Goal: Contribute content: Contribute content

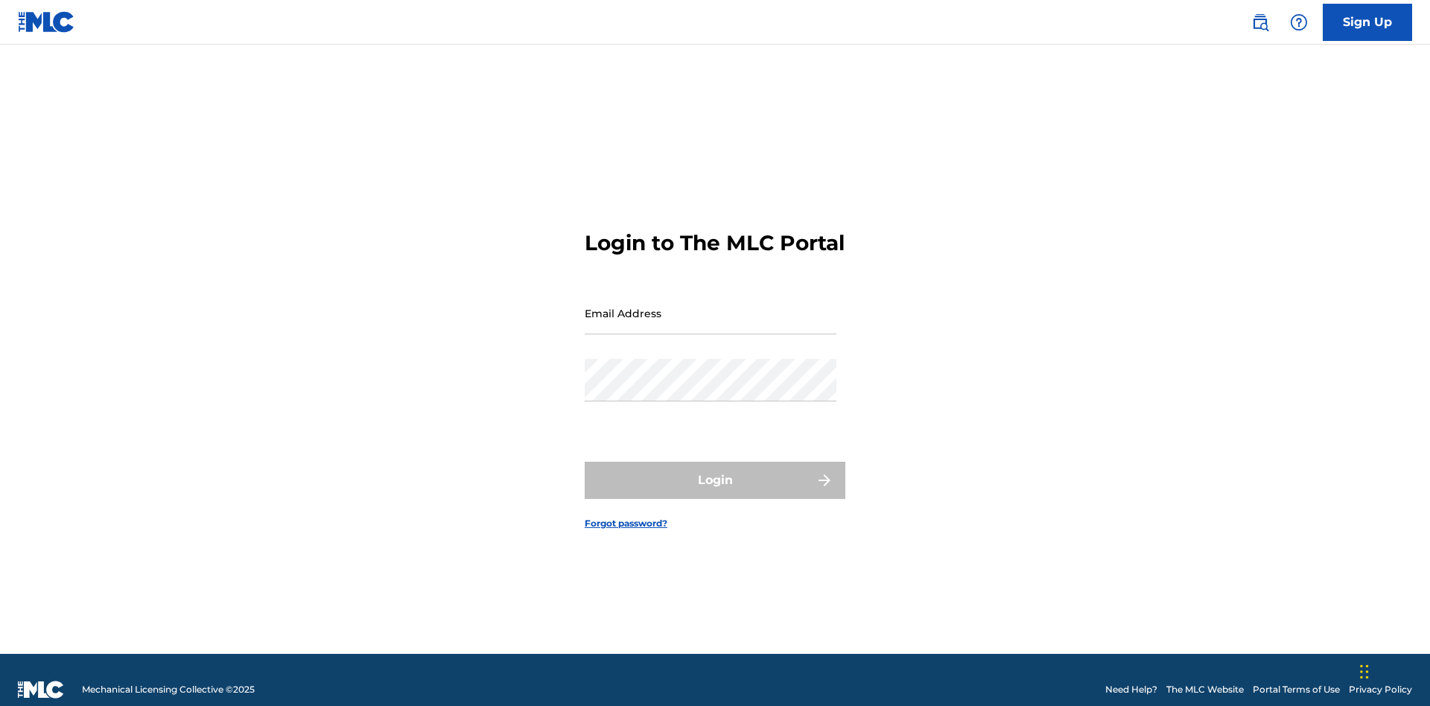
scroll to position [19, 0]
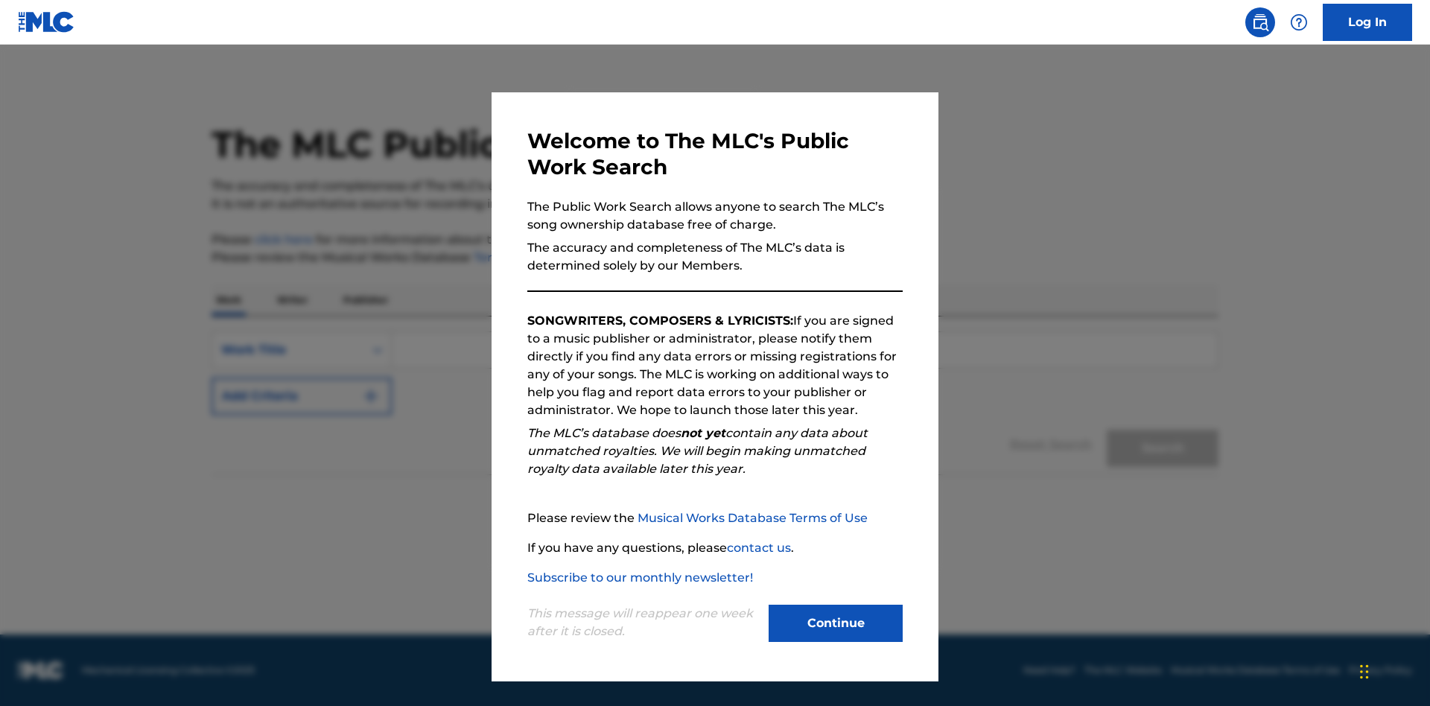
click at [836, 623] on button "Continue" at bounding box center [836, 623] width 134 height 37
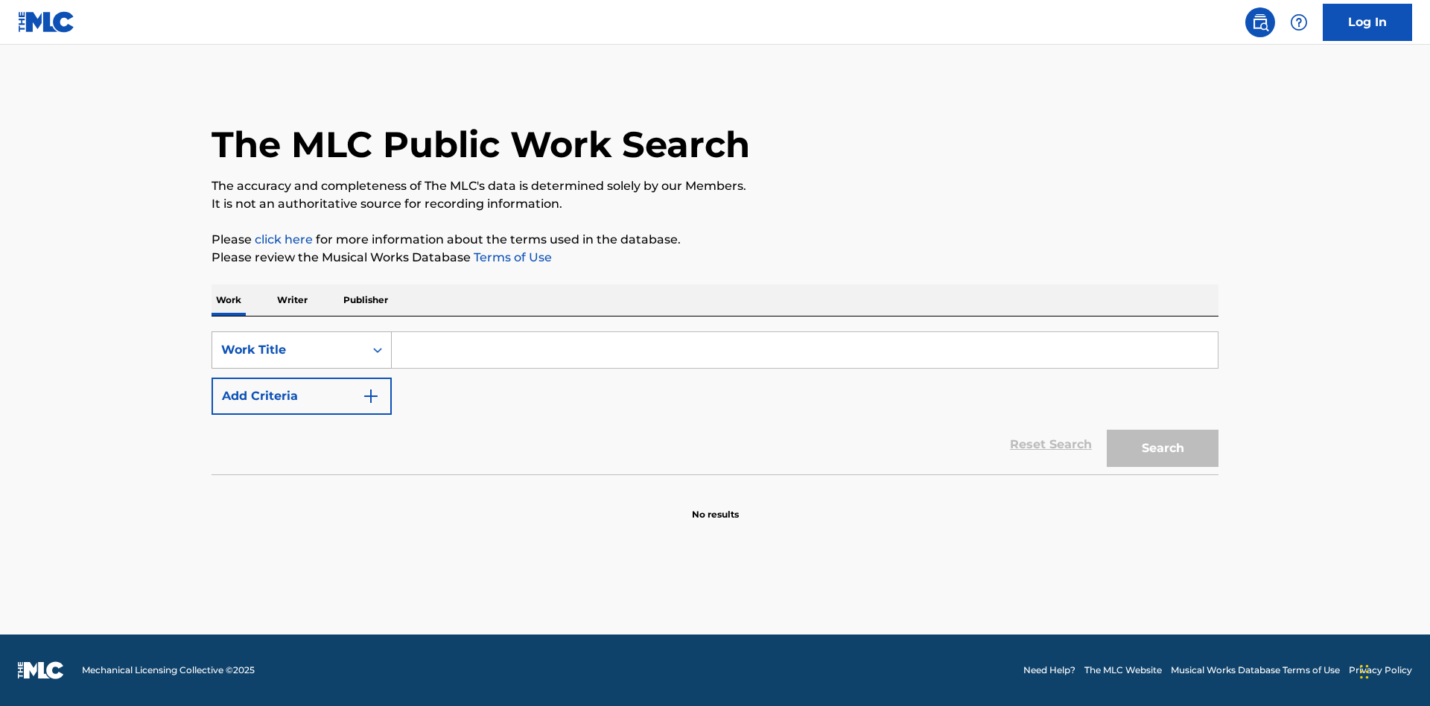
click at [288, 350] on div "Work Title" at bounding box center [288, 350] width 134 height 18
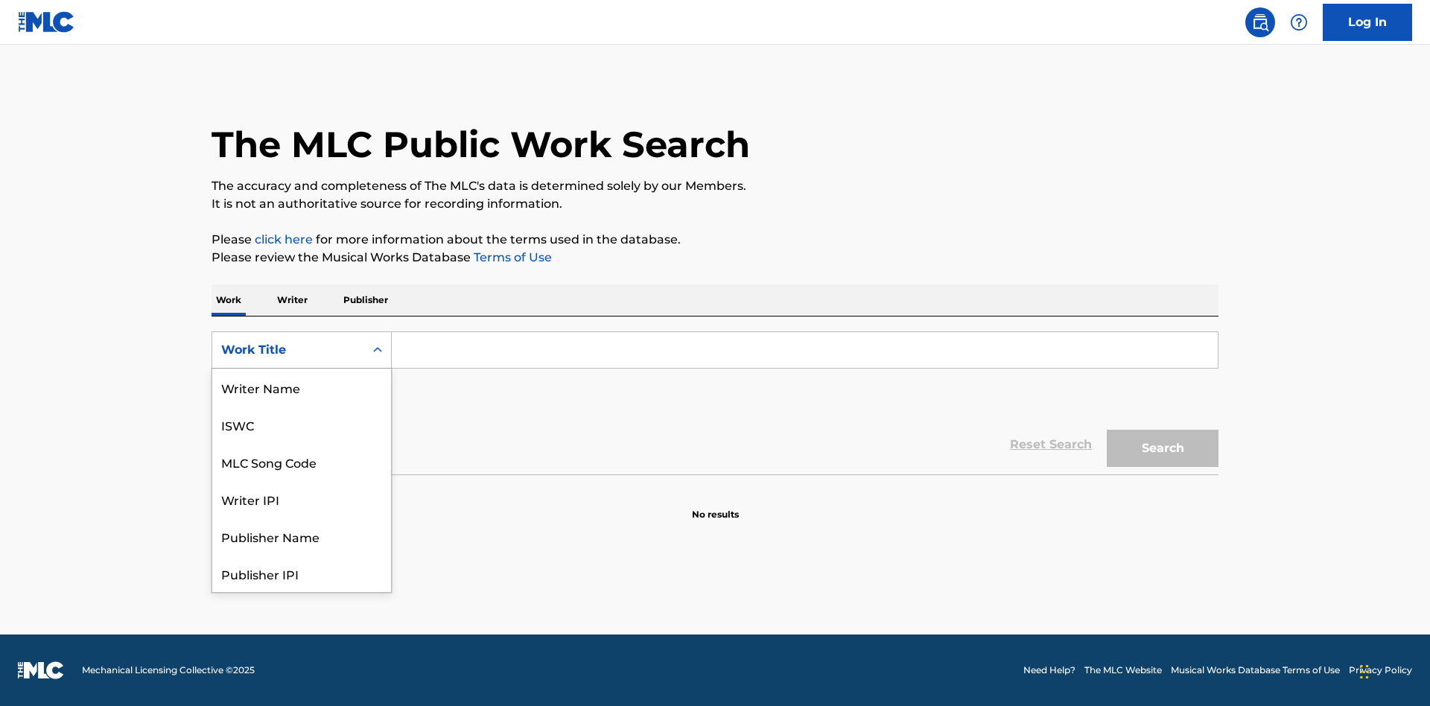
scroll to position [74, 0]
click at [302, 387] on div "MLC Song Code" at bounding box center [301, 387] width 179 height 37
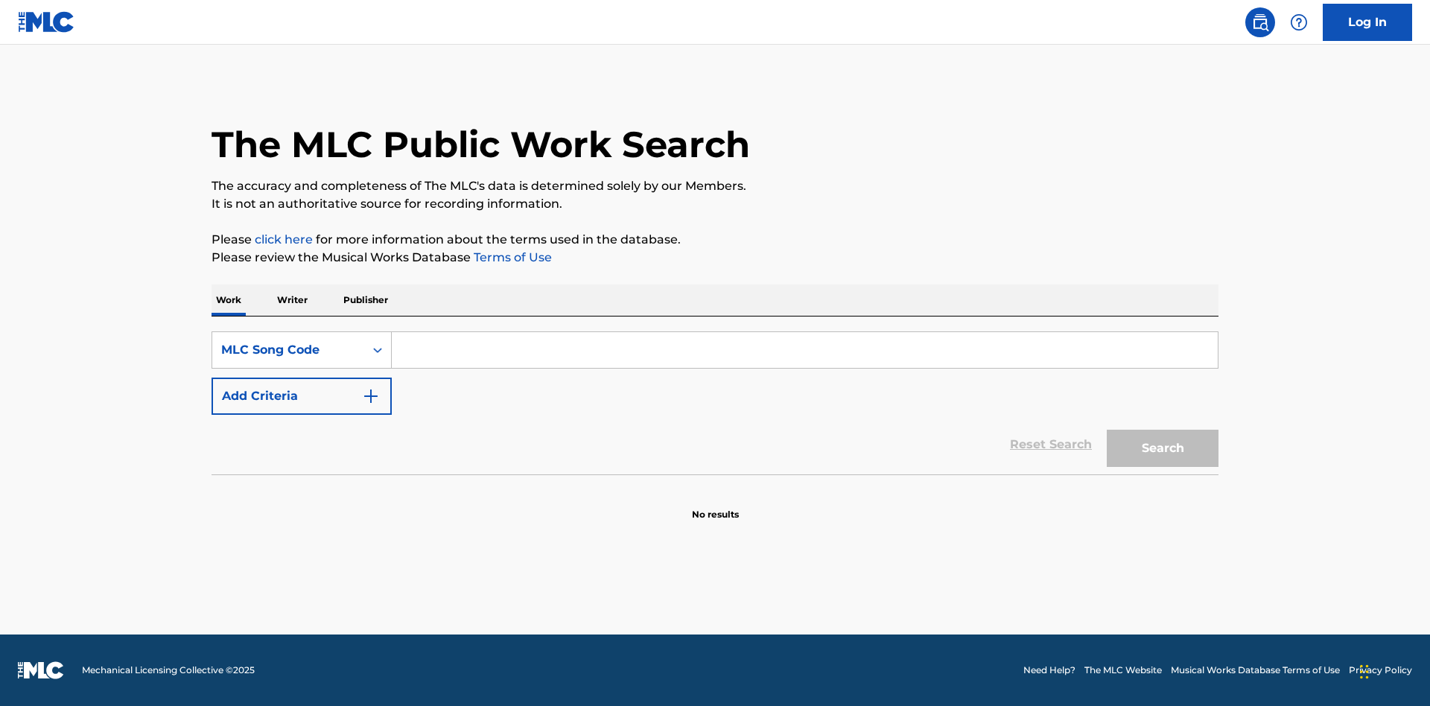
click at [804, 350] on input "Search Form" at bounding box center [805, 350] width 826 height 36
type input "MV82XX"
click at [1163, 448] on button "Search" at bounding box center [1163, 448] width 112 height 37
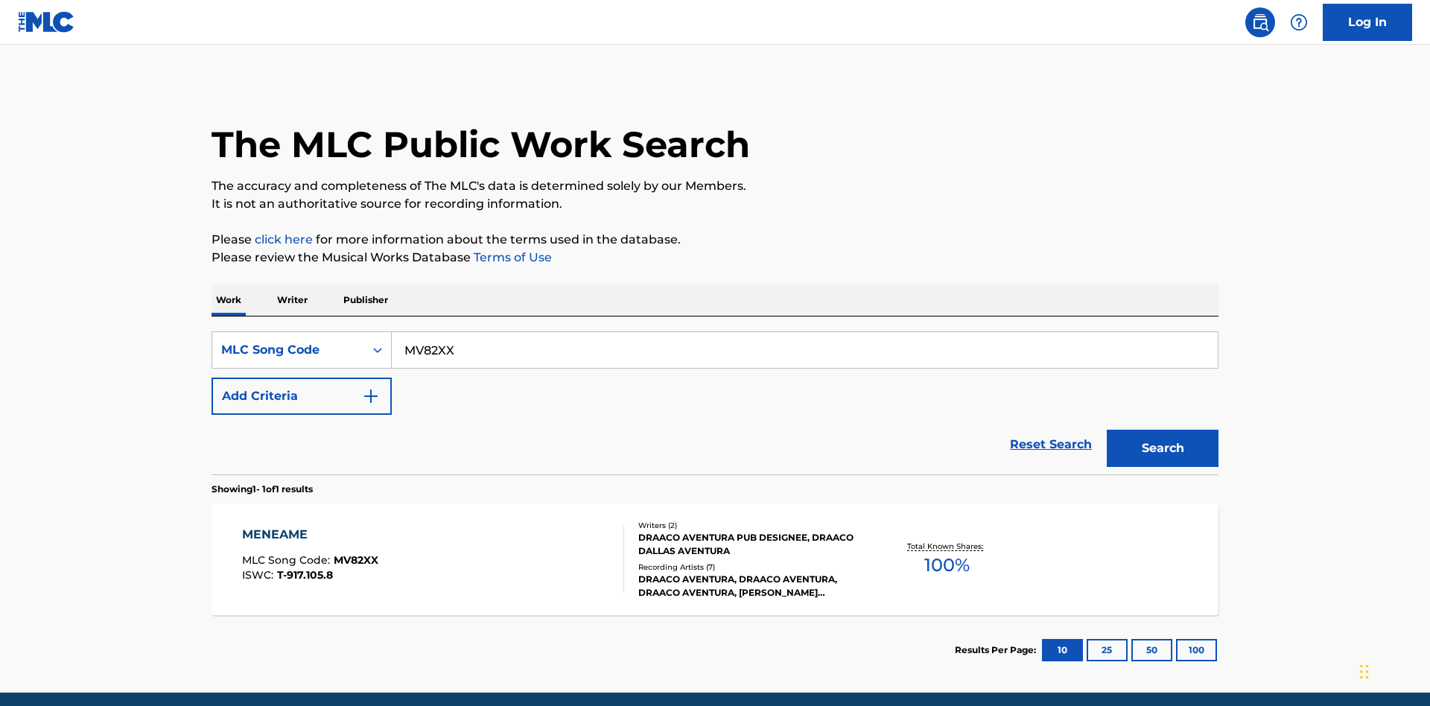
scroll to position [58, 0]
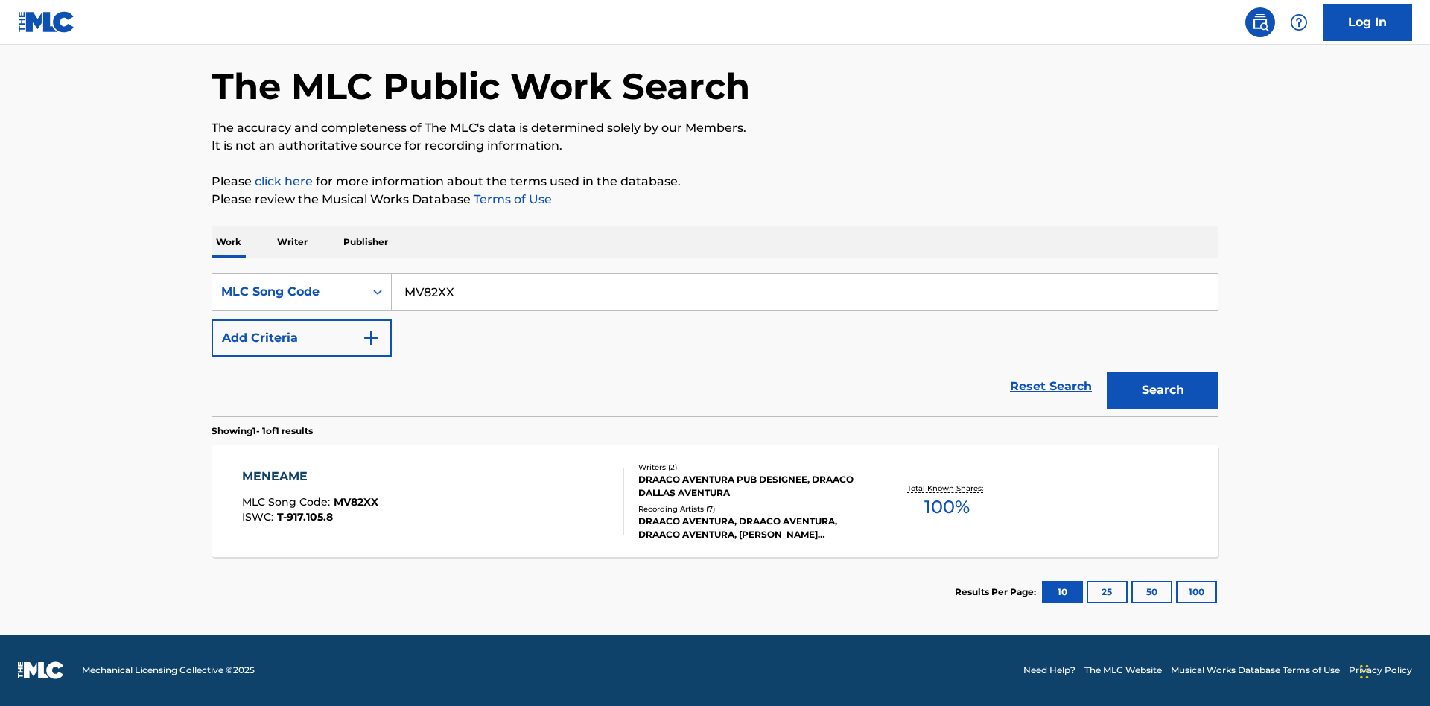
click at [715, 501] on div "Writers ( 2 ) DRAACO AVENTURA PUB DESIGNEE, DRAACO DALLAS AVENTURA Recording Ar…" at bounding box center [743, 502] width 239 height 80
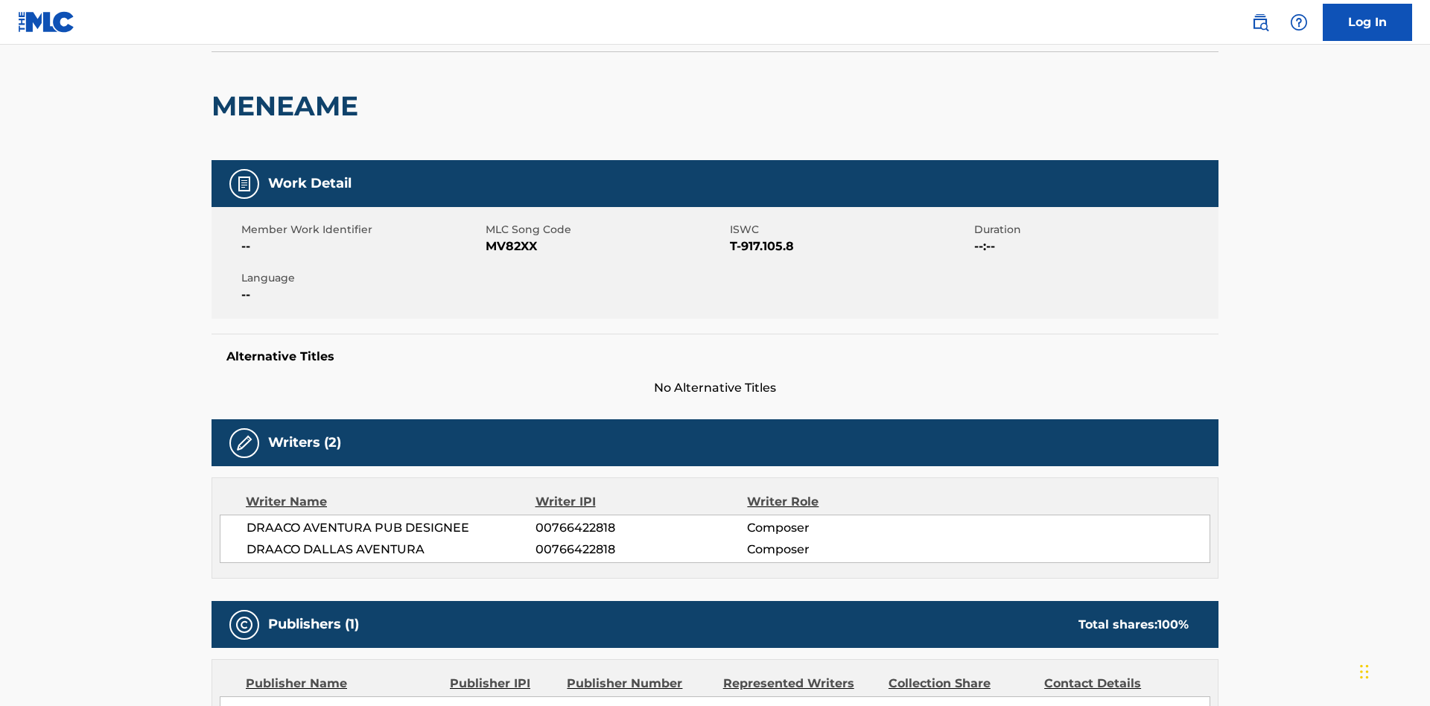
click at [1149, 33] on button "Copy work link" at bounding box center [1148, 14] width 141 height 37
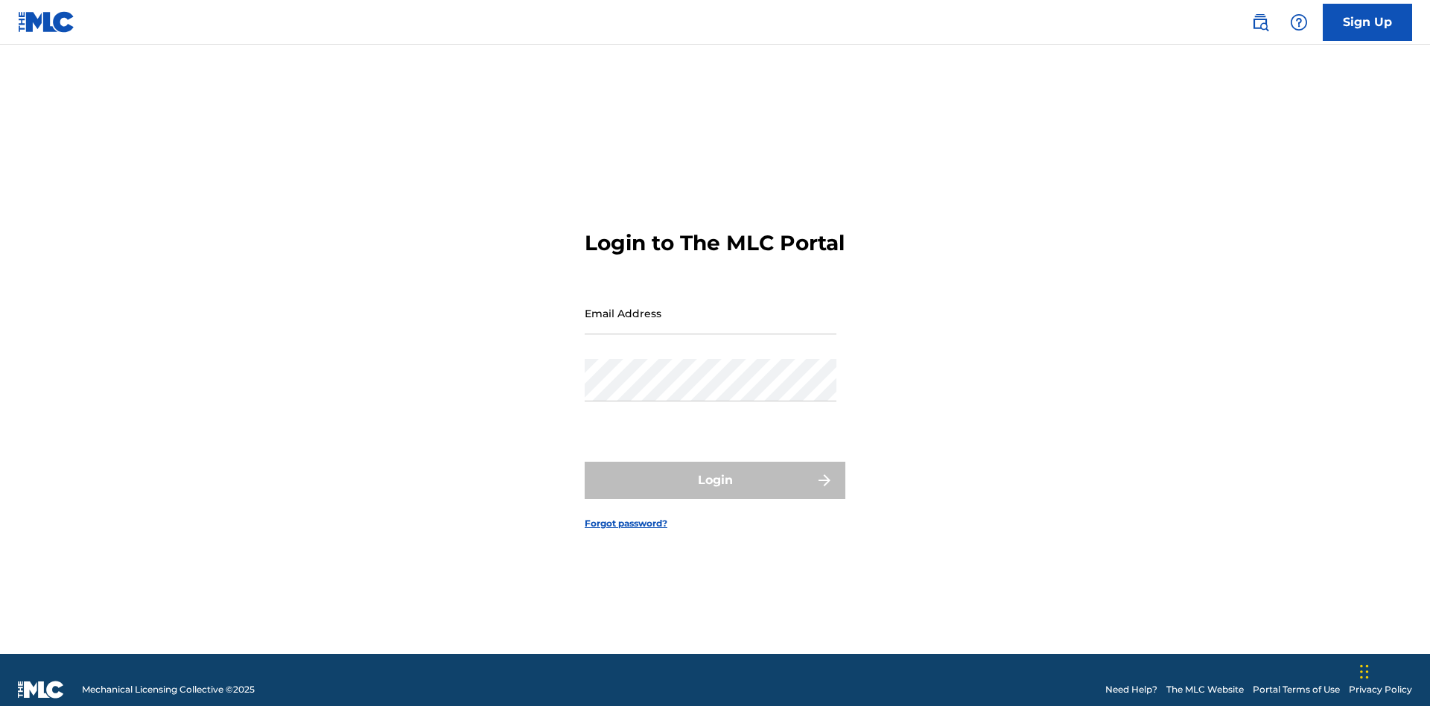
click at [711, 306] on input "Email Address" at bounding box center [711, 313] width 252 height 42
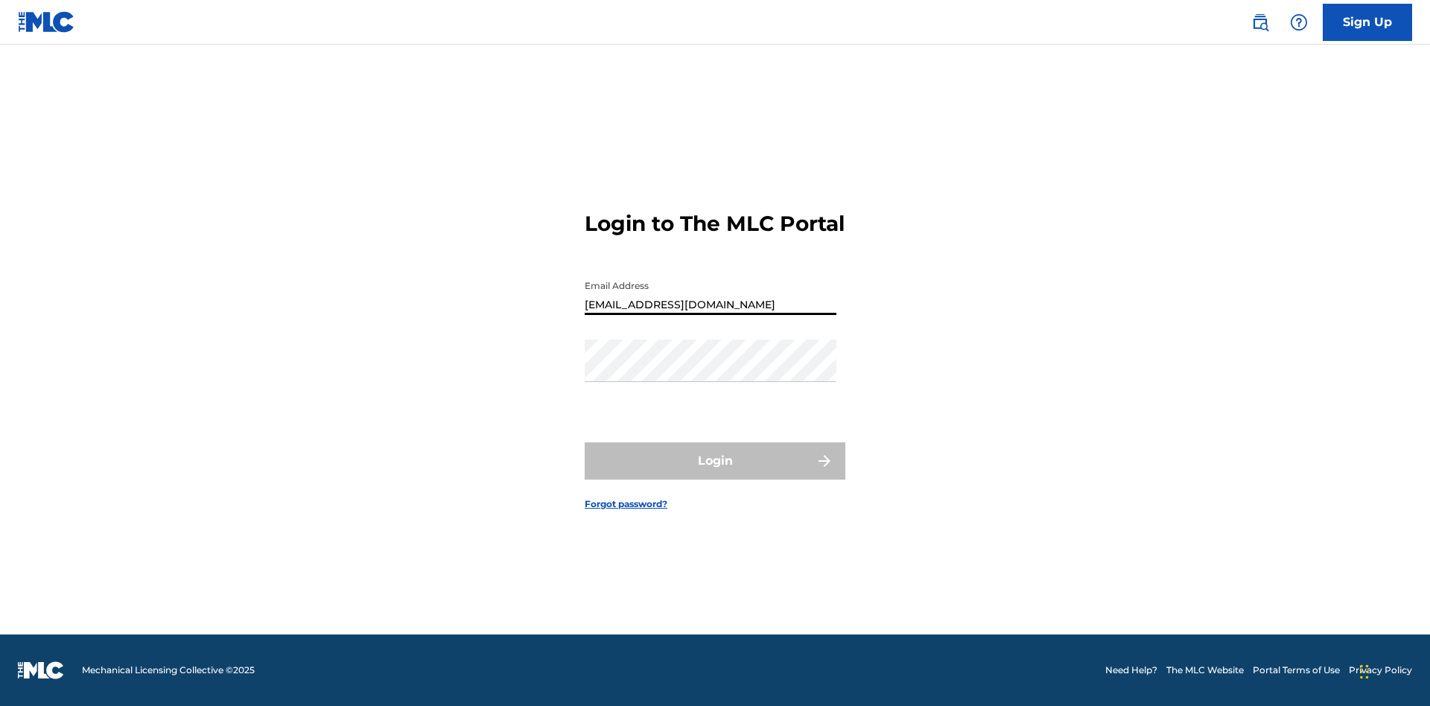
type input "Duke.McTesterson@gmail.com"
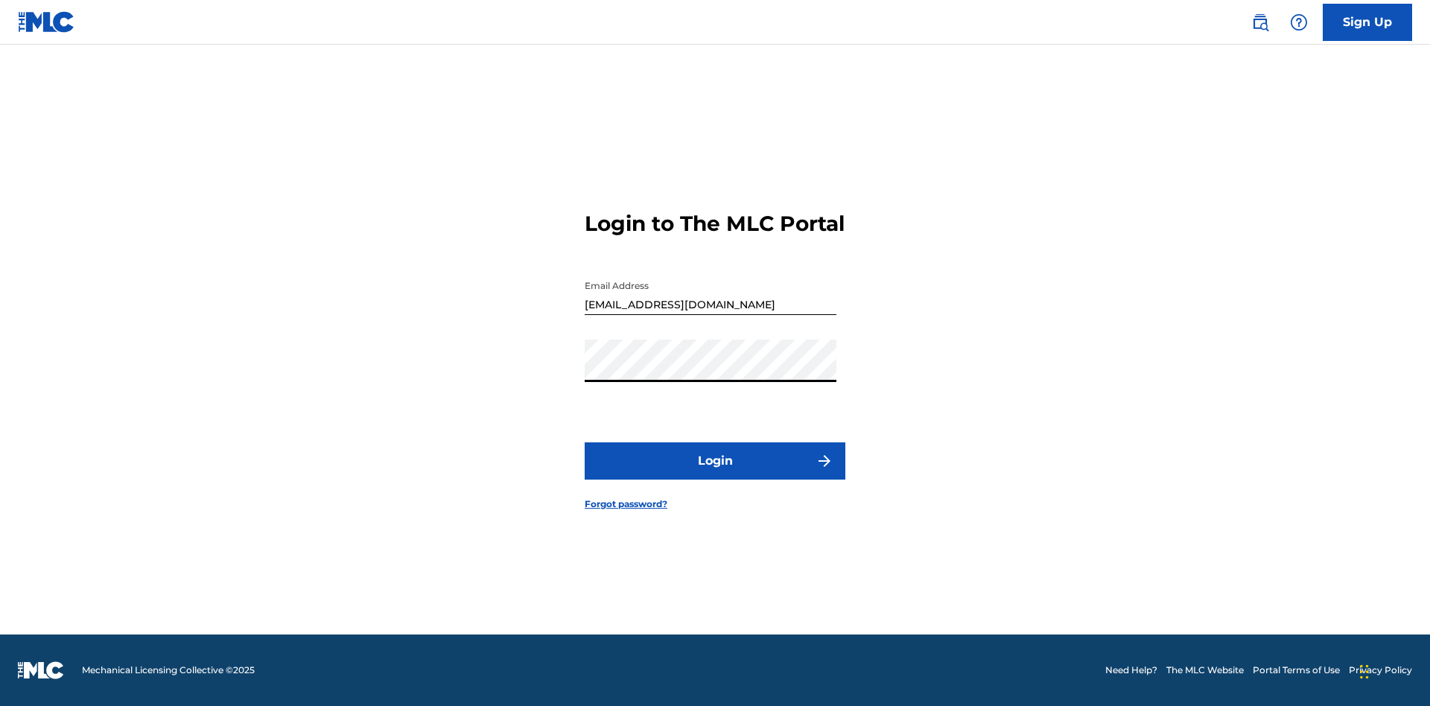
click at [715, 474] on button "Login" at bounding box center [715, 460] width 261 height 37
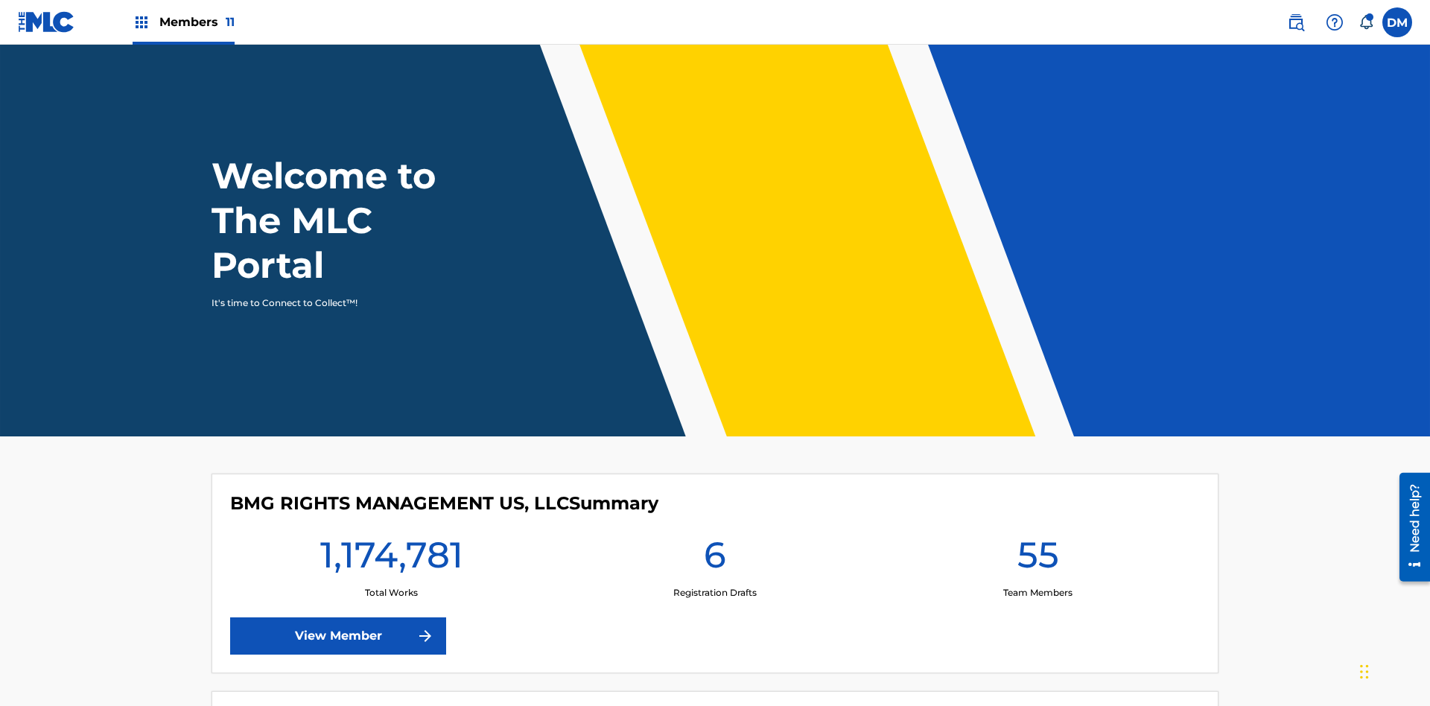
scroll to position [64, 0]
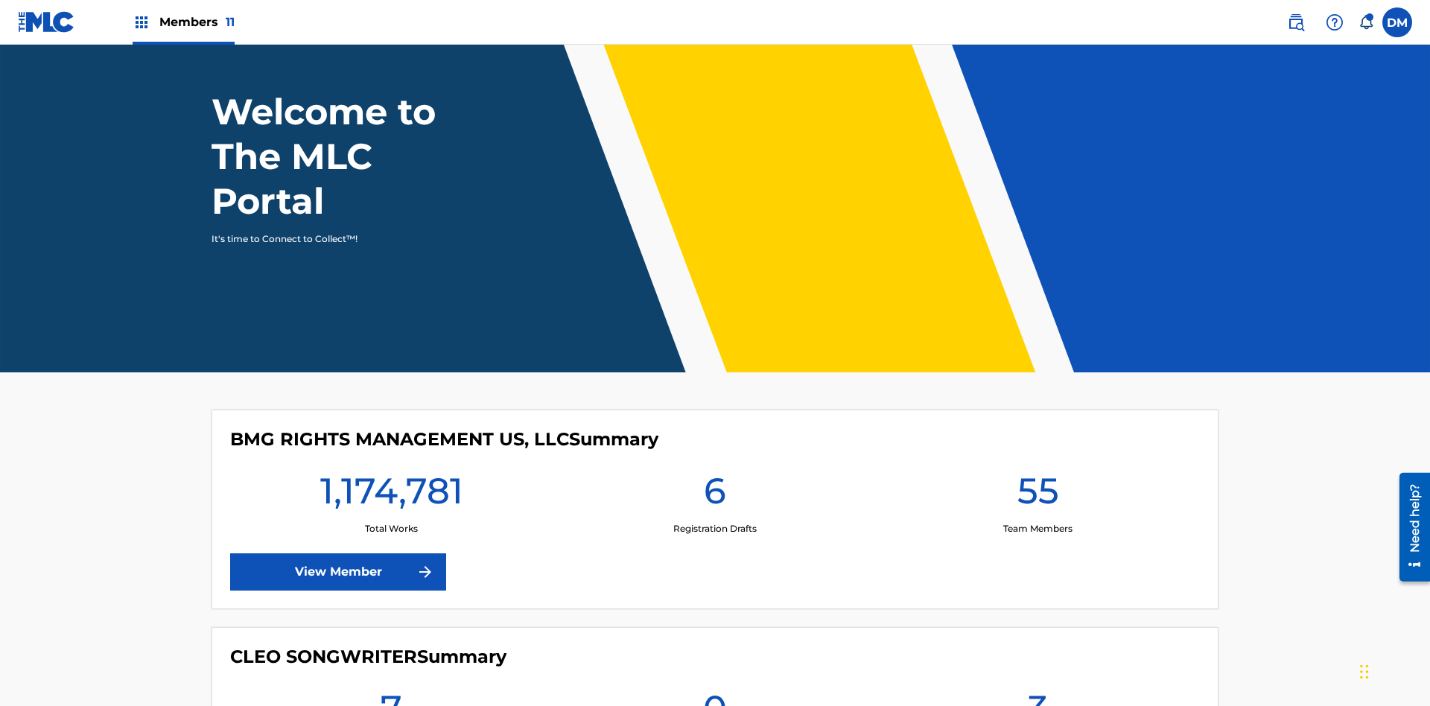
click at [183, 22] on span "Members 11" at bounding box center [196, 21] width 75 height 17
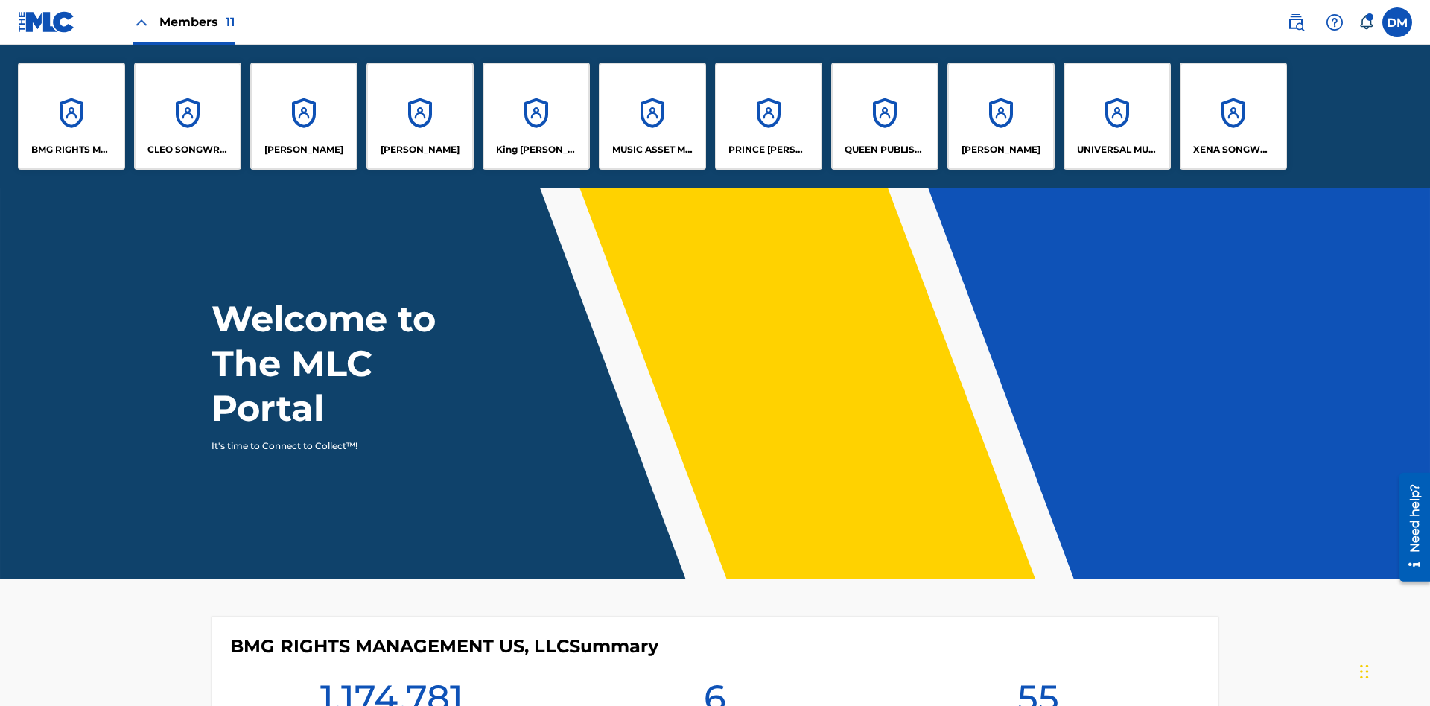
scroll to position [54, 0]
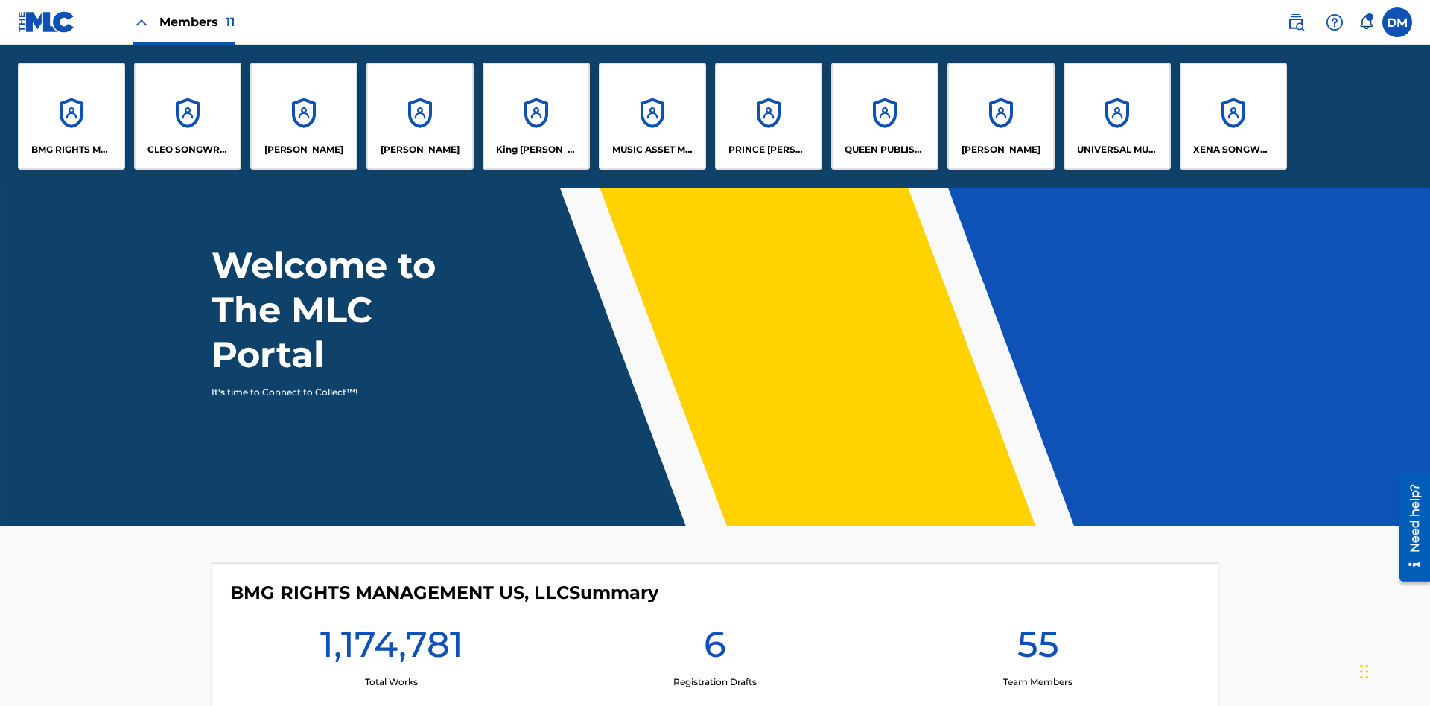
click at [536, 150] on p "King McTesterson" at bounding box center [536, 149] width 81 height 13
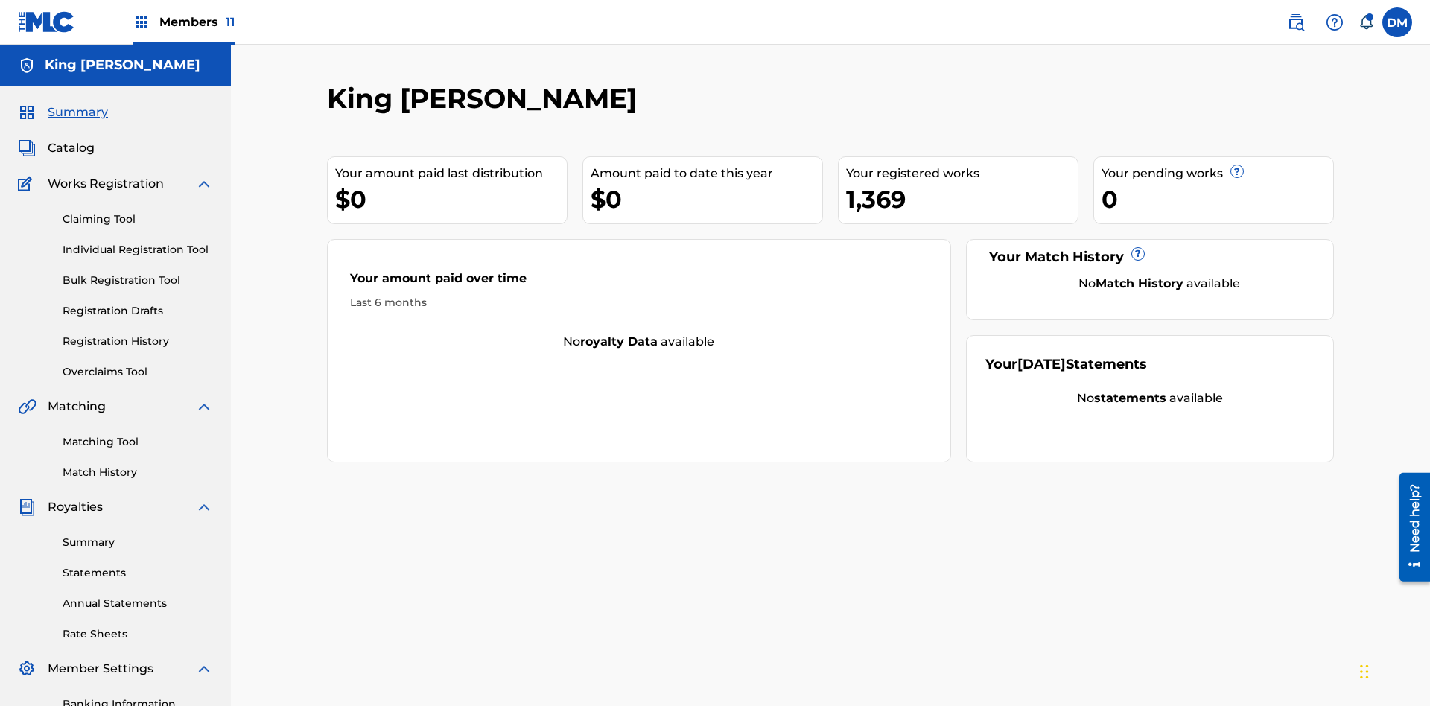
scroll to position [153, 0]
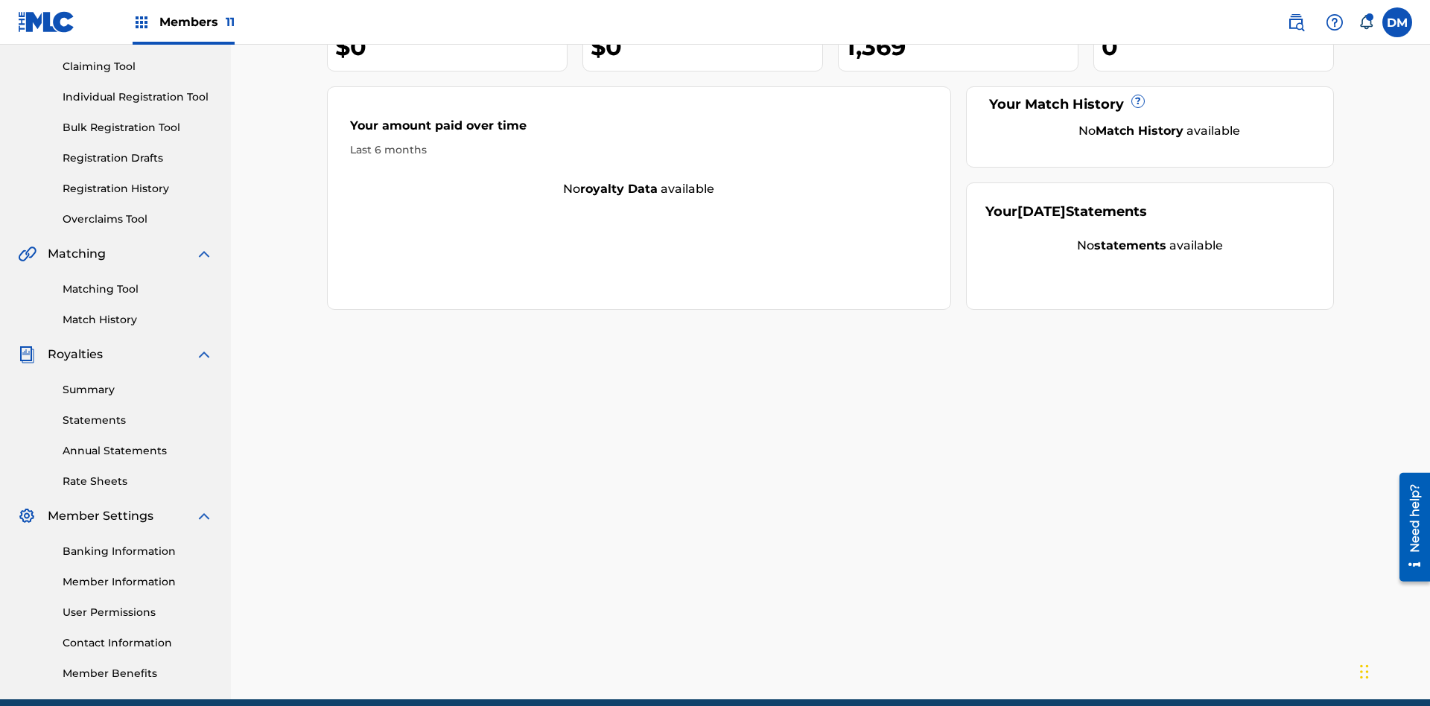
click at [138, 97] on link "Individual Registration Tool" at bounding box center [138, 97] width 150 height 16
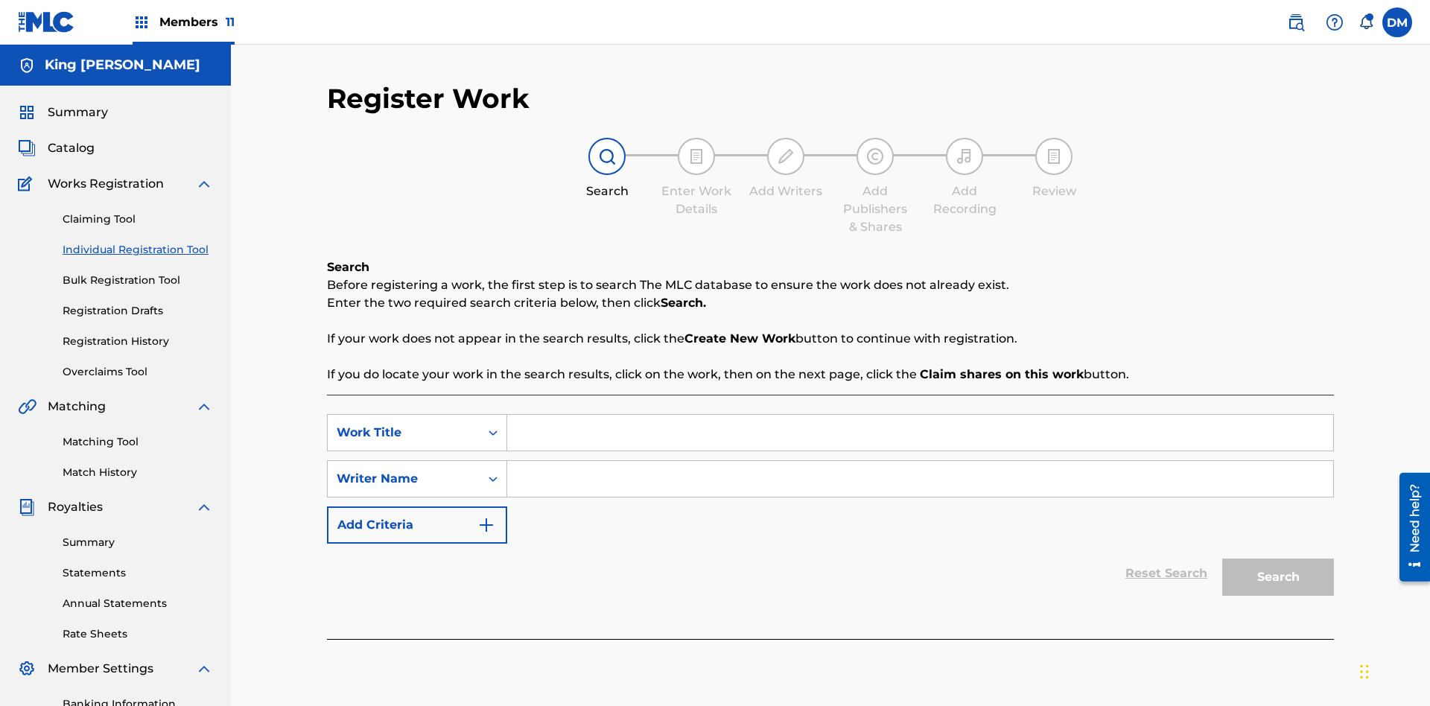
click at [920, 415] on input "Search Form" at bounding box center [920, 433] width 826 height 36
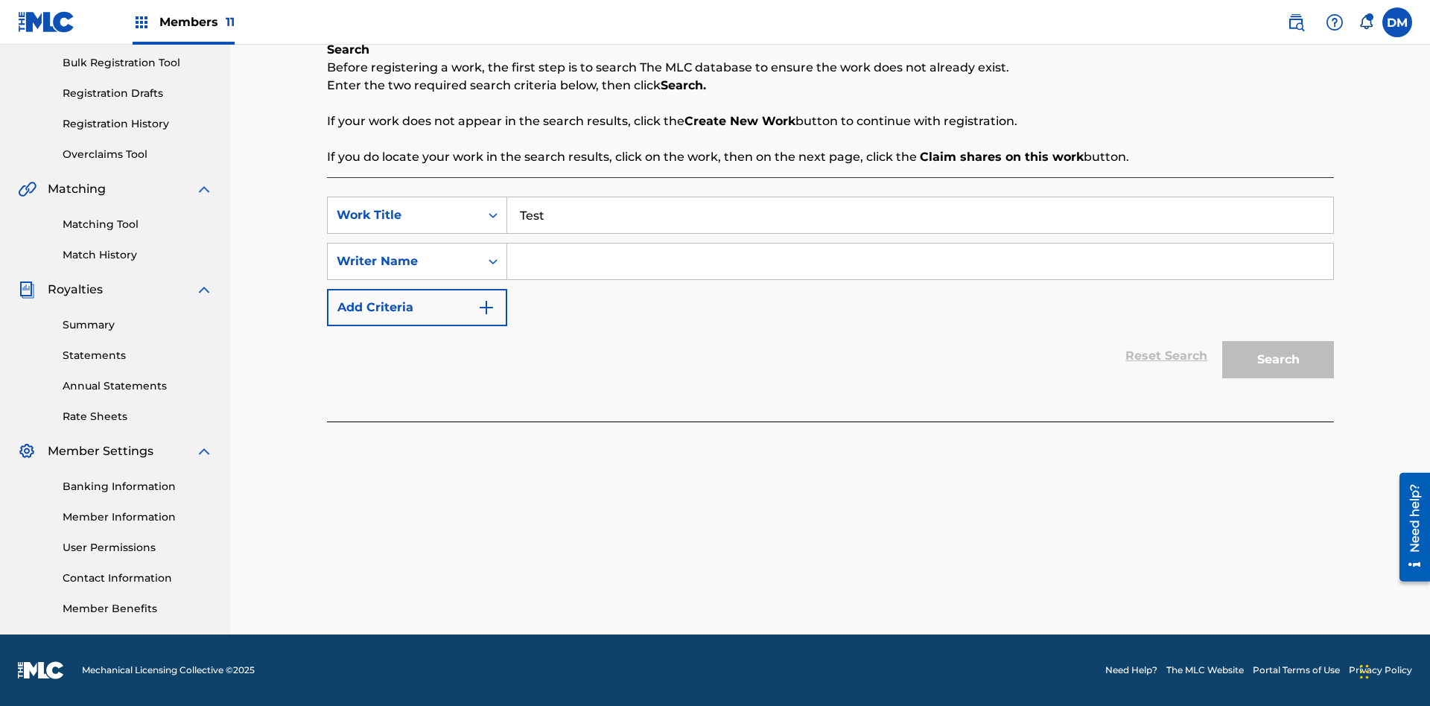
type input "Test"
click at [920, 261] on input "Search Form" at bounding box center [920, 262] width 826 height 36
type input "Test"
click at [1278, 360] on button "Search" at bounding box center [1278, 359] width 112 height 37
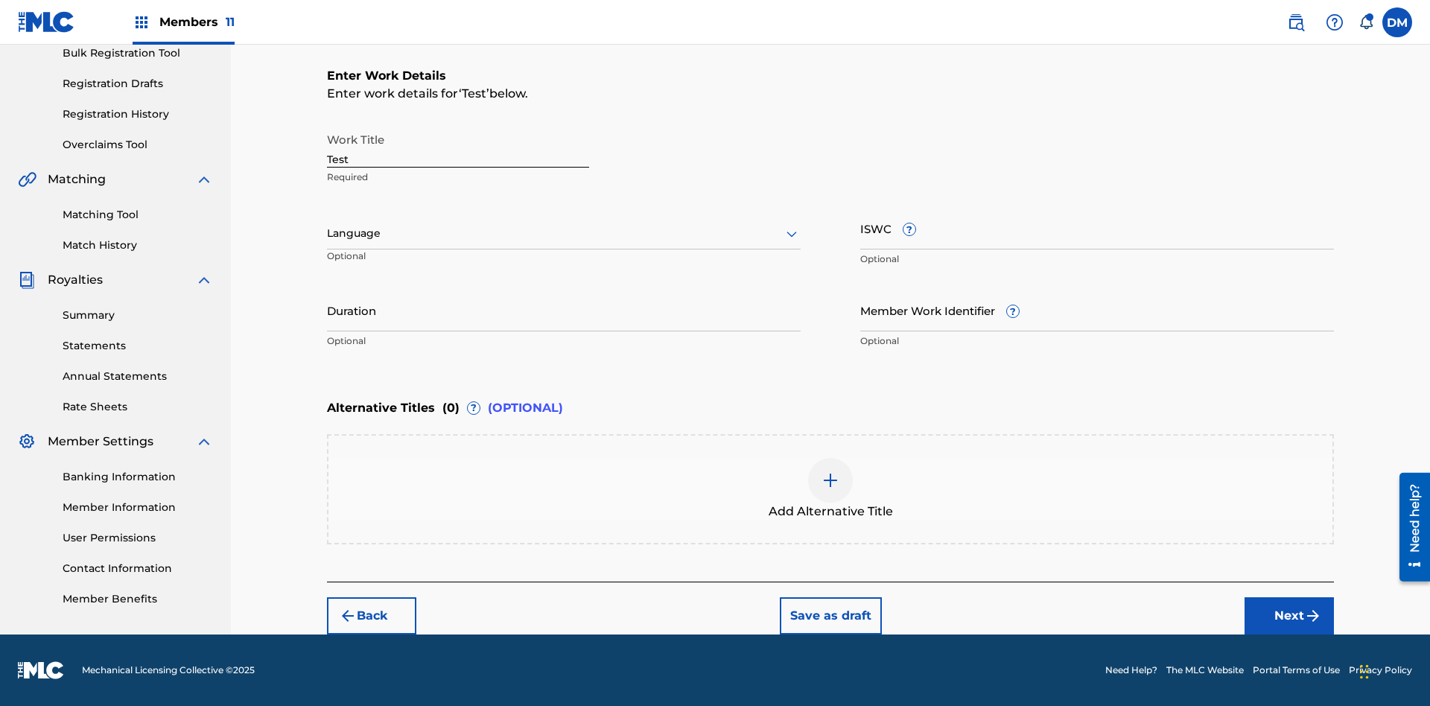
click at [458, 146] on input "Test" at bounding box center [458, 146] width 262 height 42
paste input "https://qa-portal.themlc-test.com/catalog/work/817070259"
type input "https://qa-portal.themlc-test.com/catalog/work/817070259"
click at [1397, 22] on label at bounding box center [1397, 22] width 30 height 30
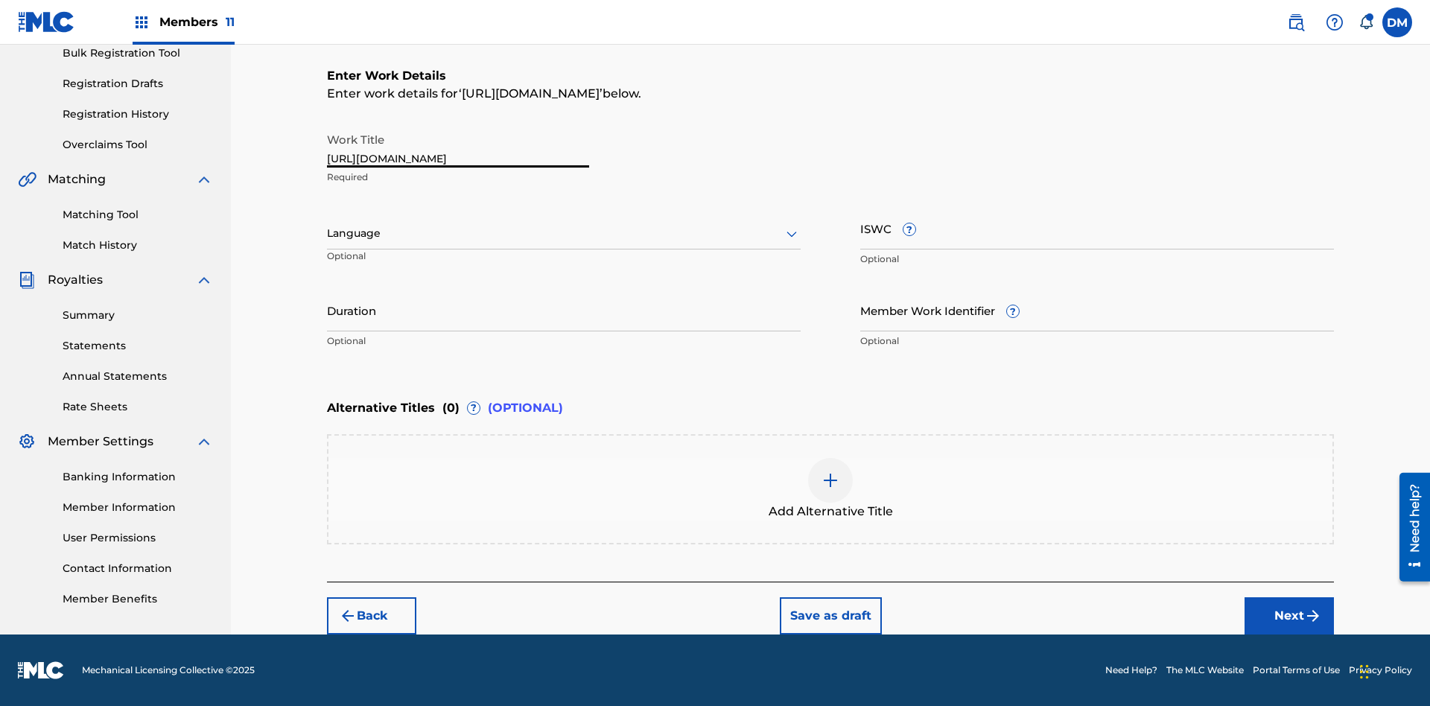
click at [1397, 22] on input "DM Duke McTesterson duke.mctesterson@gmail.com Notification Preferences Profile…" at bounding box center [1397, 22] width 0 height 0
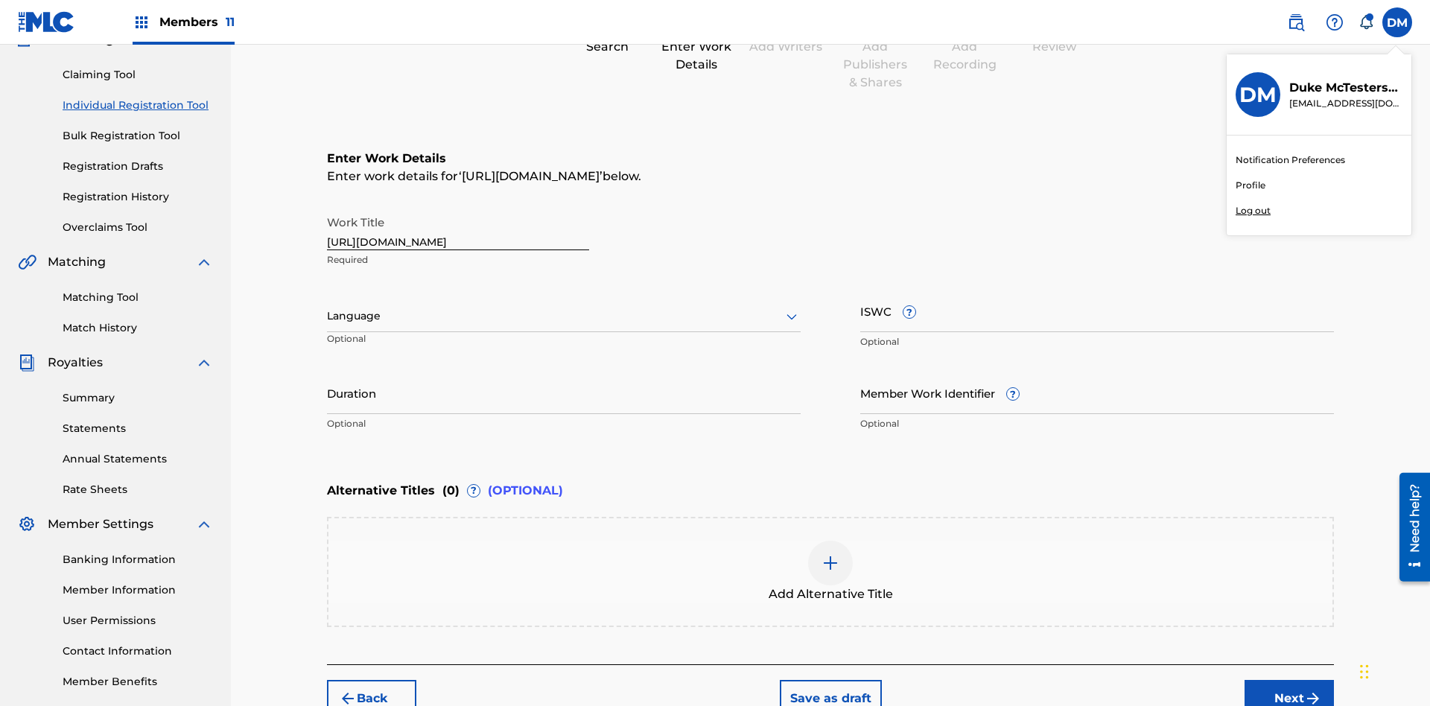
scroll to position [227, 0]
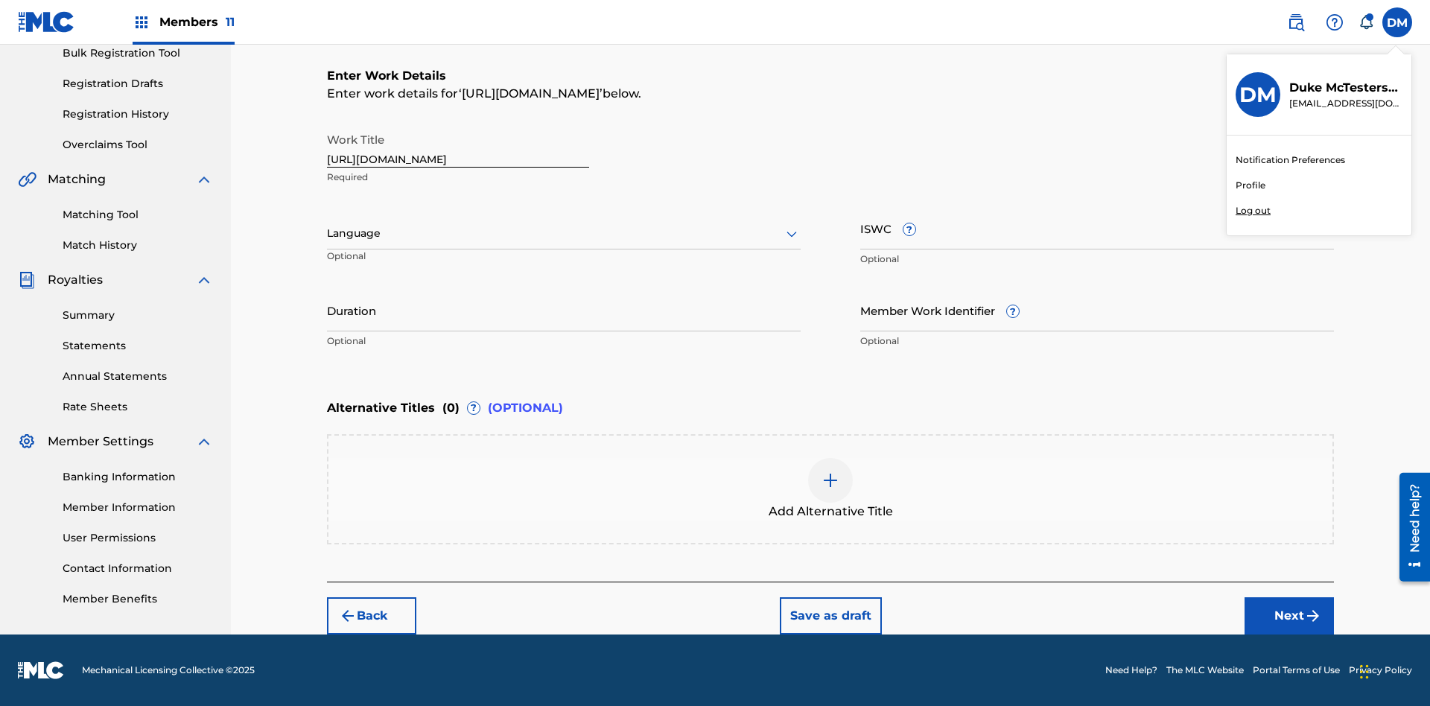
click at [1253, 211] on p "Log out" at bounding box center [1253, 210] width 35 height 13
click at [1397, 22] on input "DM Duke McTesterson duke.mctesterson@gmail.com Notification Preferences Profile…" at bounding box center [1397, 22] width 0 height 0
